Goal: Browse casually: Explore the website without a specific task or goal

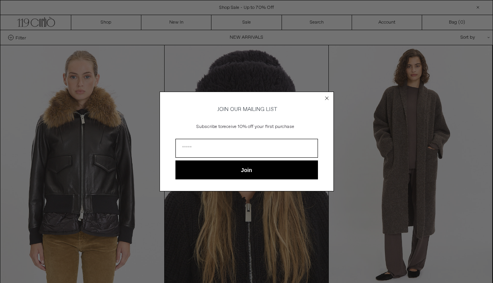
click at [326, 96] on circle "Close dialog" at bounding box center [326, 97] width 7 height 7
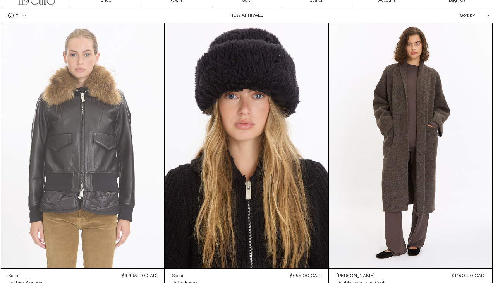
scroll to position [21, 0]
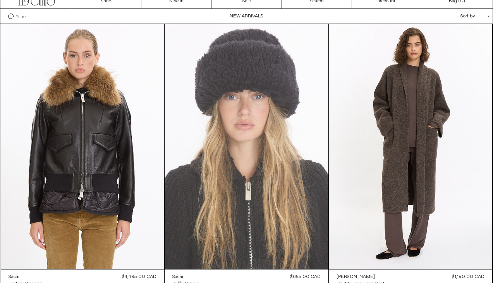
click at [219, 67] on at bounding box center [247, 146] width 164 height 245
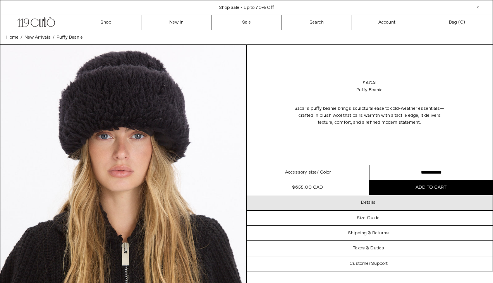
click at [375, 206] on div "Details" at bounding box center [370, 202] width 246 height 15
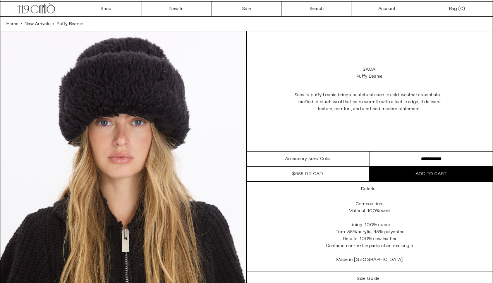
scroll to position [13, 0]
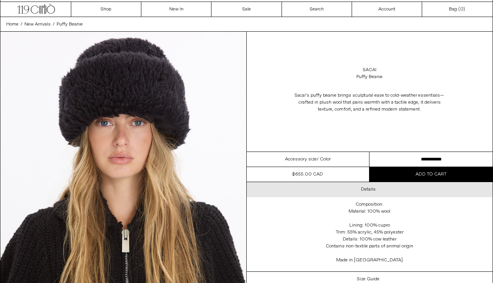
click at [368, 190] on h3 "Details" at bounding box center [368, 189] width 15 height 5
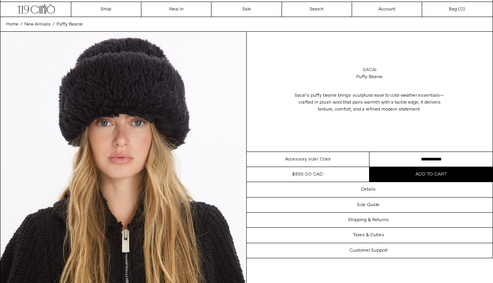
click at [370, 69] on link "Sacai" at bounding box center [370, 70] width 14 height 7
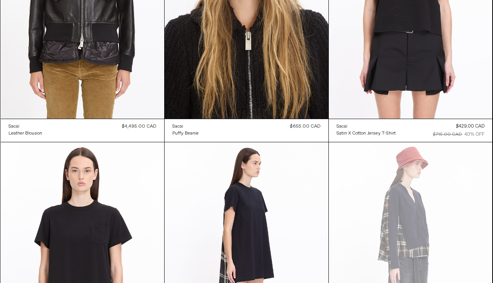
scroll to position [195, 0]
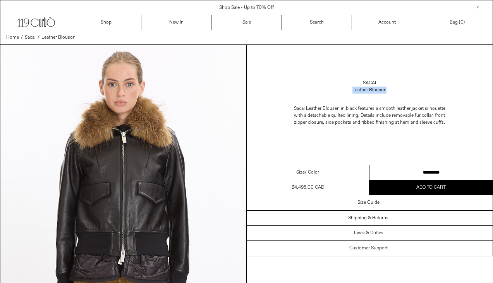
drag, startPoint x: 392, startPoint y: 89, endPoint x: 337, endPoint y: 91, distance: 54.6
click at [337, 91] on div "Sacai Leather Blouson" at bounding box center [370, 87] width 246 height 22
copy div "Leather Blouson"
click at [367, 82] on link "Sacai" at bounding box center [370, 83] width 14 height 7
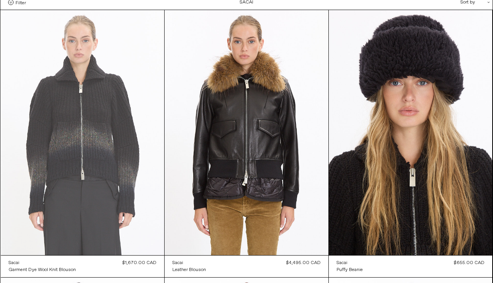
scroll to position [37, 0]
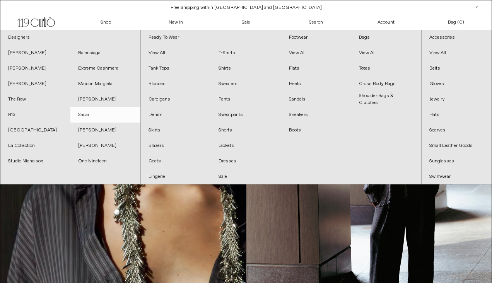
click at [91, 115] on link "Sacai" at bounding box center [105, 114] width 70 height 15
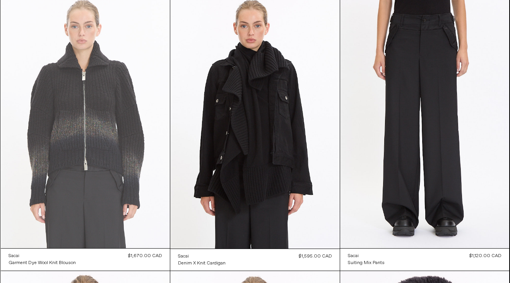
scroll to position [53, 0]
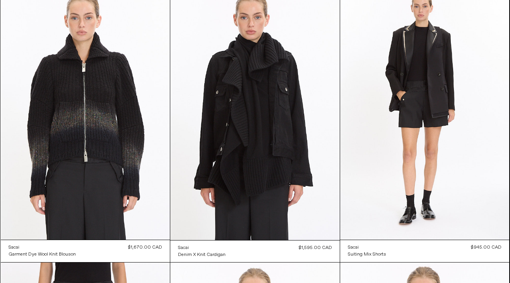
scroll to position [57, 0]
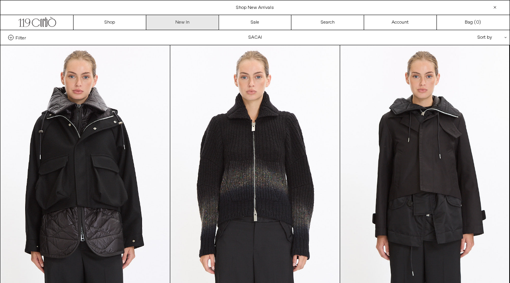
click at [182, 19] on link "New In" at bounding box center [182, 22] width 73 height 15
